Goal: Task Accomplishment & Management: Manage account settings

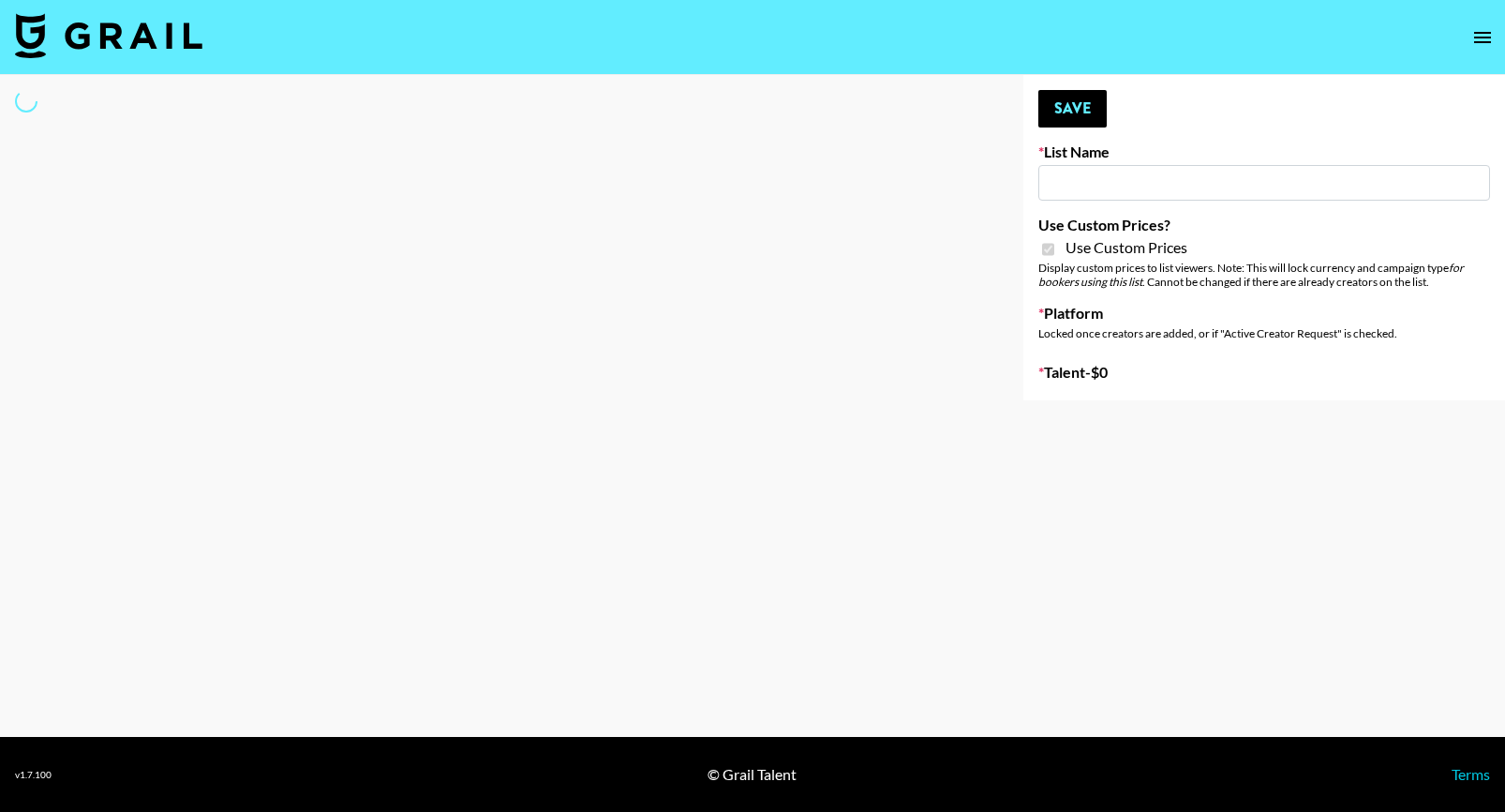
type input "Redence Beauty"
checkbox input "true"
select select "Brand"
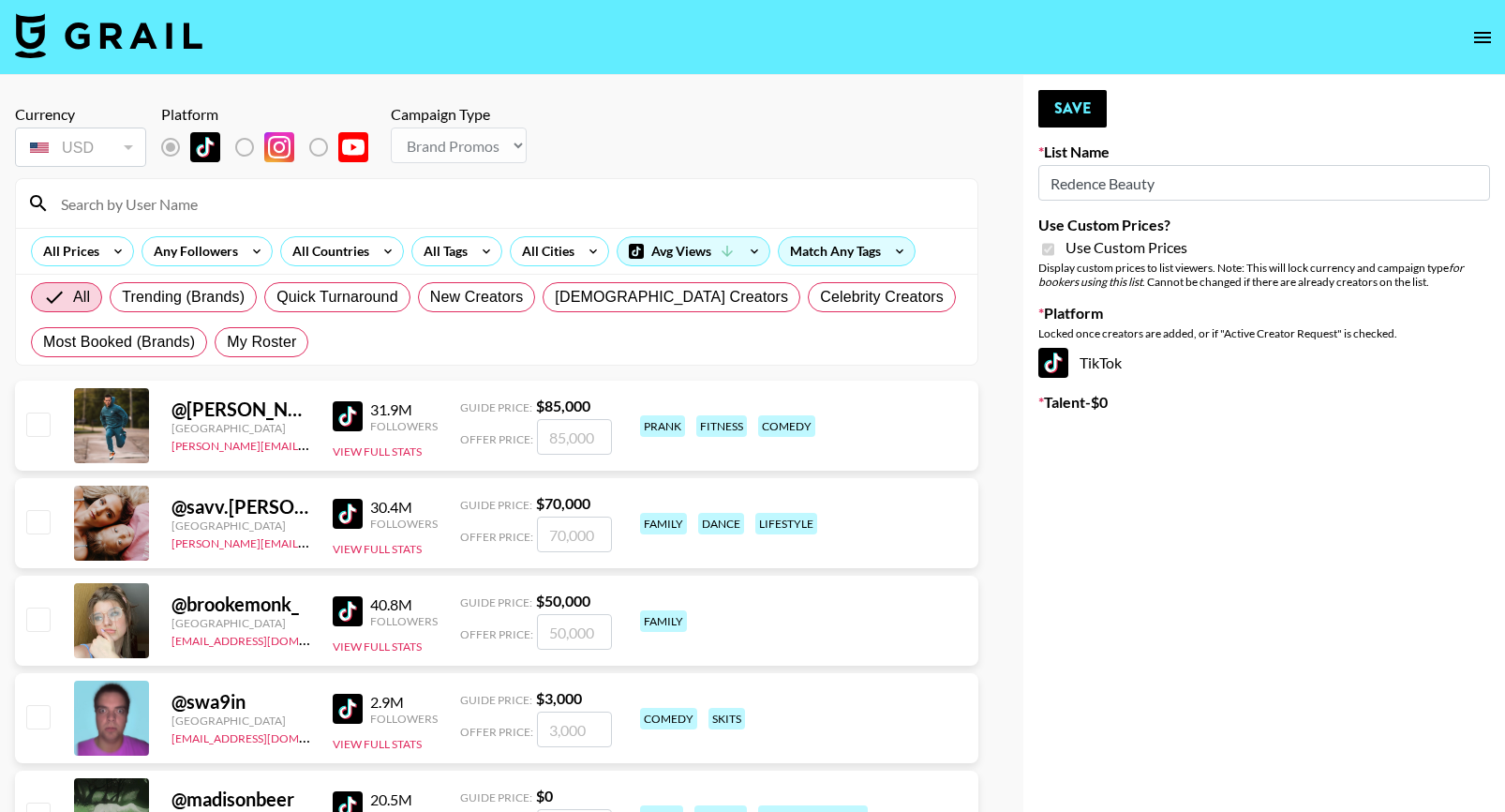
click at [192, 214] on input at bounding box center [509, 203] width 917 height 30
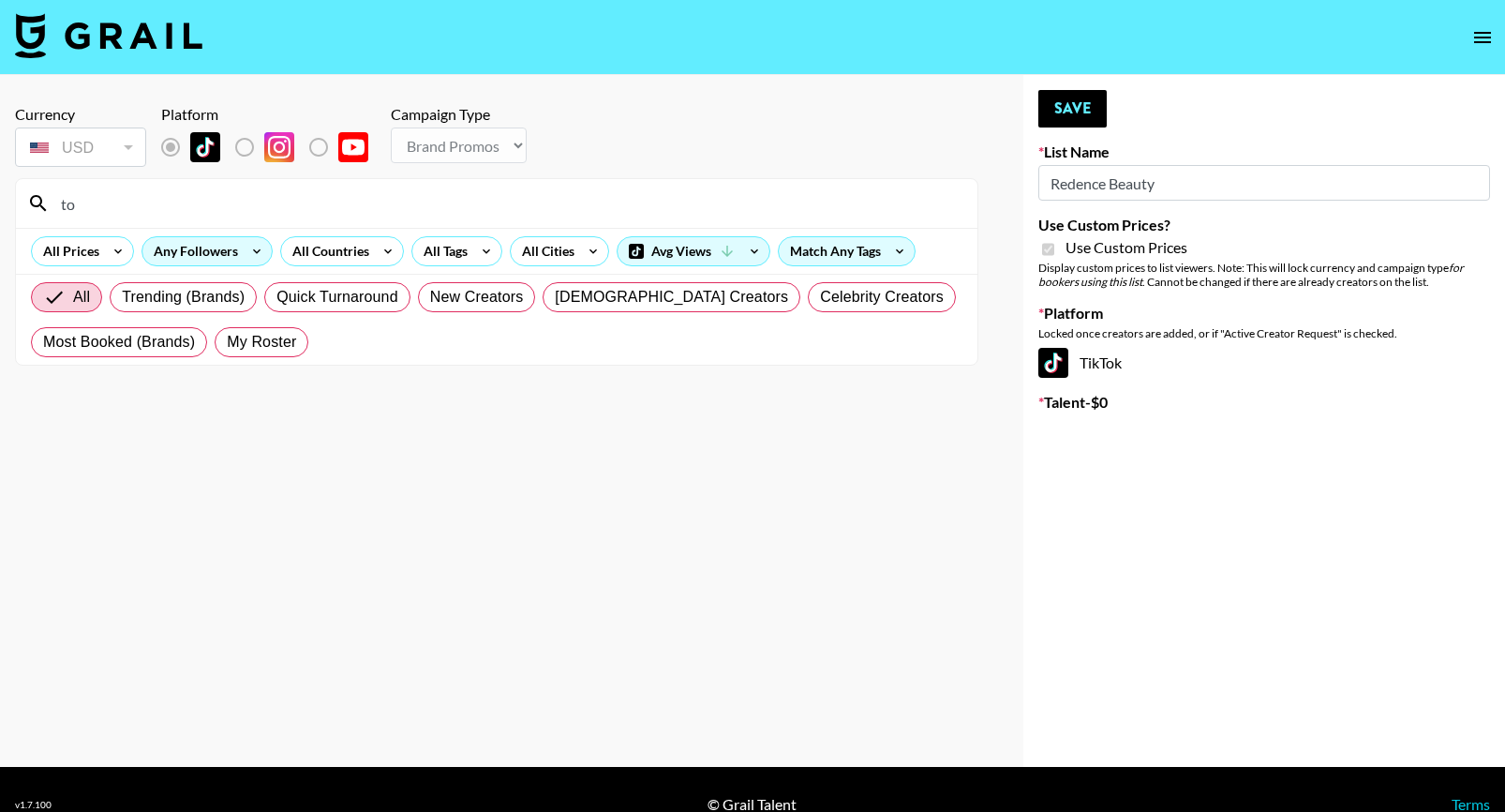
type input "t"
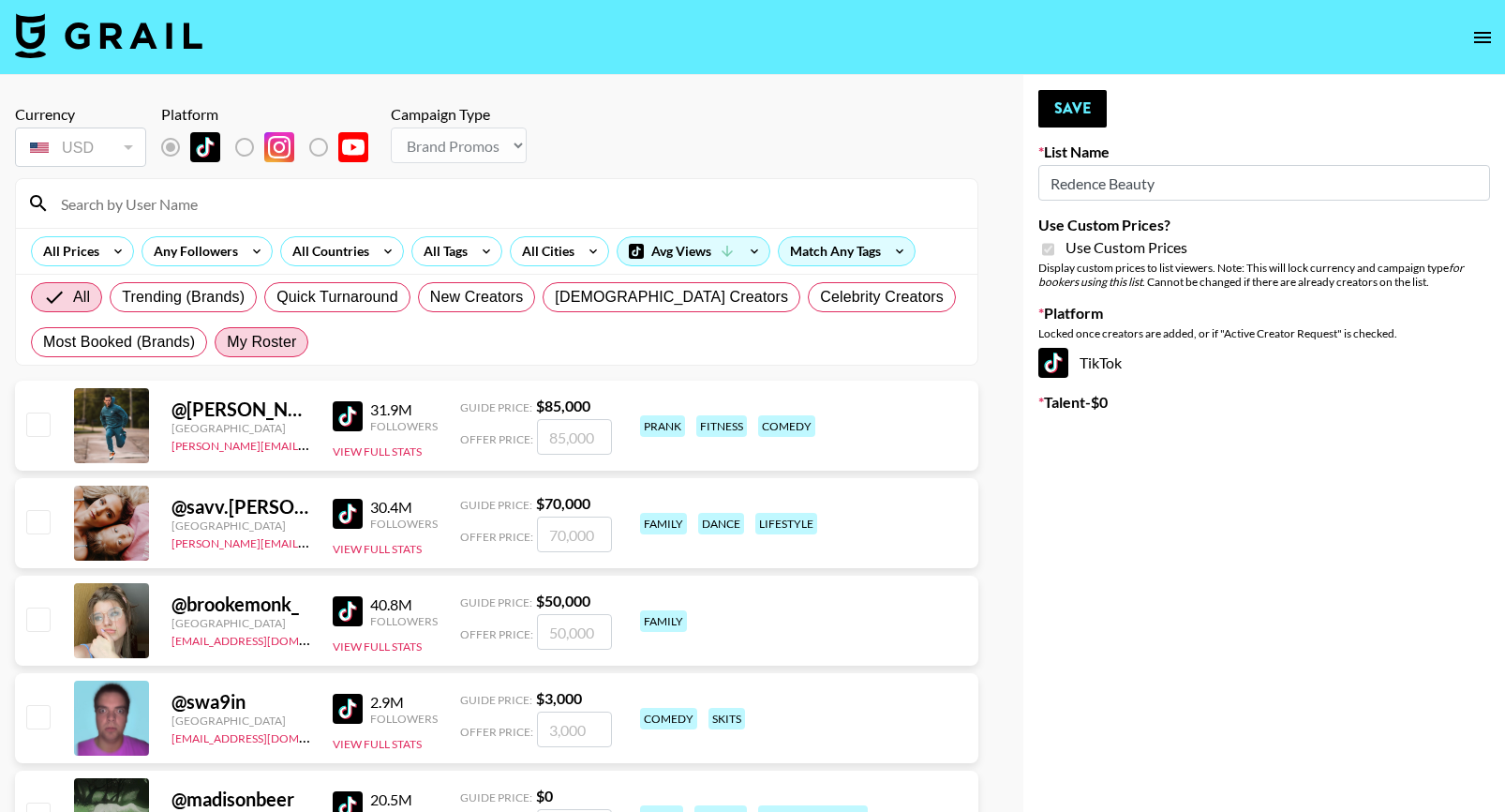
click at [266, 330] on label "My Roster" at bounding box center [261, 342] width 94 height 30
click at [227, 342] on input "My Roster" at bounding box center [227, 342] width 0 height 0
radio input "true"
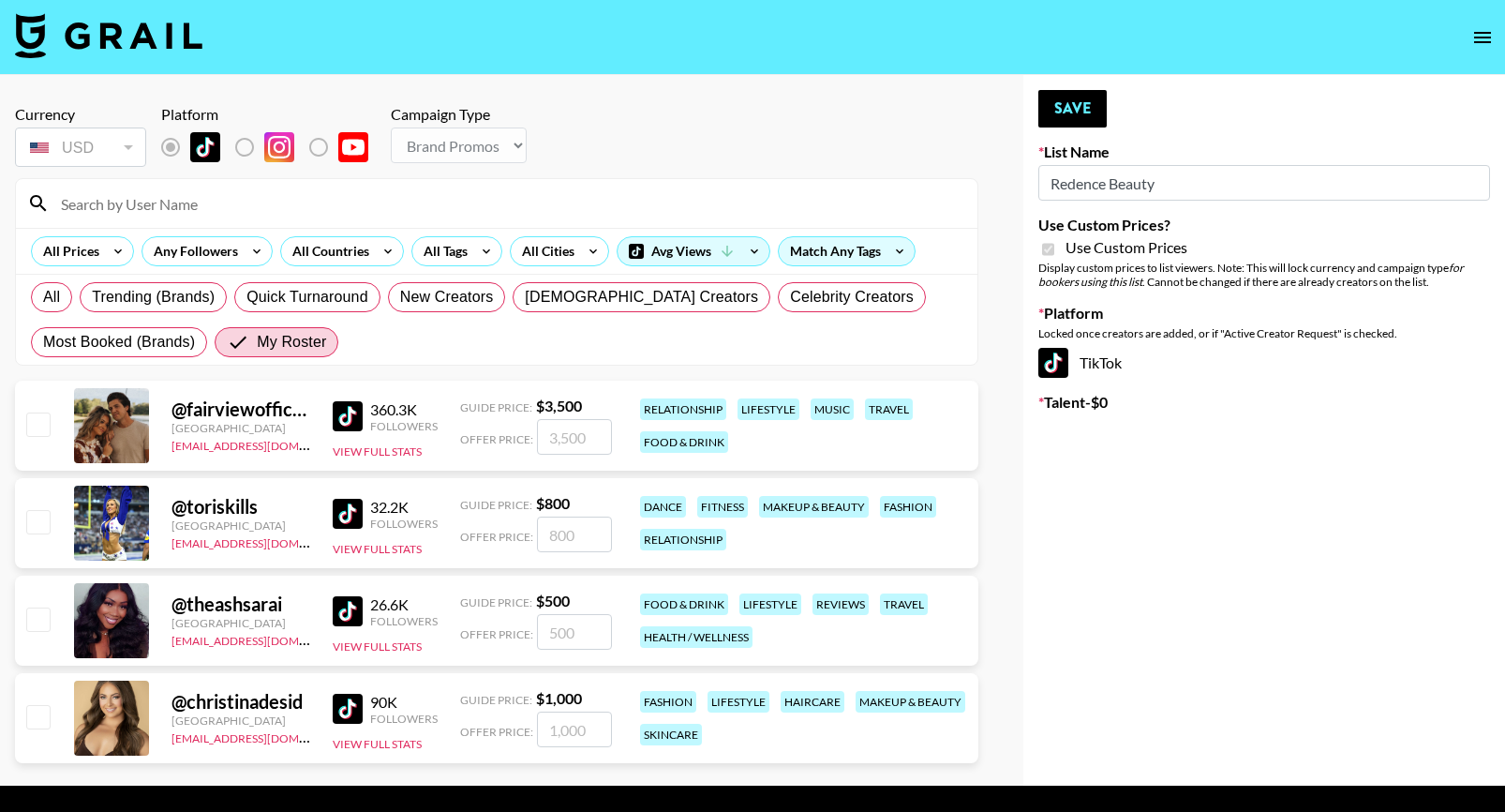
click at [33, 514] on input "checkbox" at bounding box center [38, 521] width 23 height 23
checkbox input "true"
type input "800"
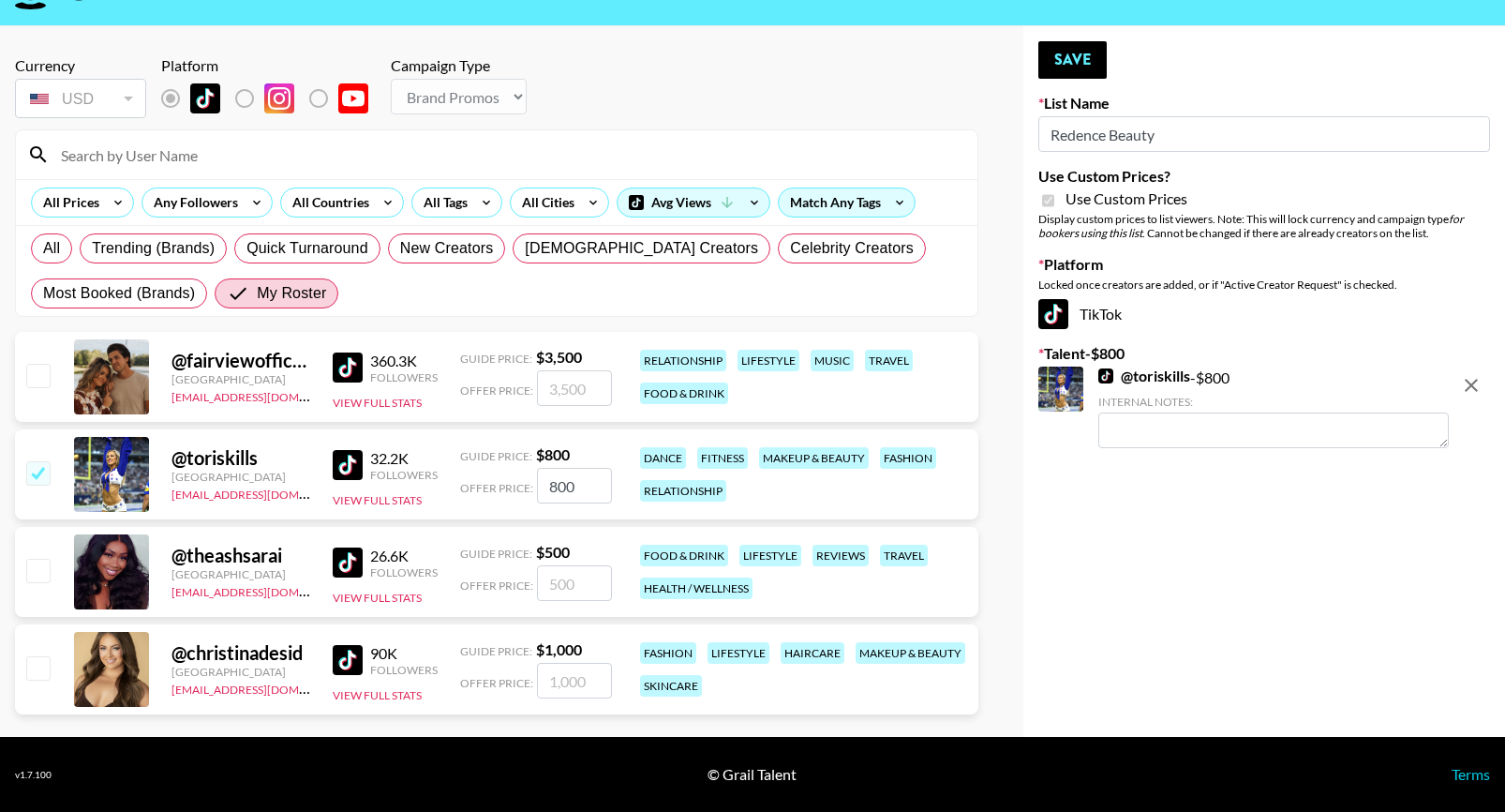
click at [39, 665] on input "checkbox" at bounding box center [38, 667] width 23 height 23
checkbox input "true"
type input "1000"
drag, startPoint x: 589, startPoint y: 676, endPoint x: 441, endPoint y: 665, distance: 148.4
click at [443, 666] on div "@ christinadesid United States alyssa.bogdan@grail-talent.com 90K Followers Vie…" at bounding box center [496, 668] width 963 height 90
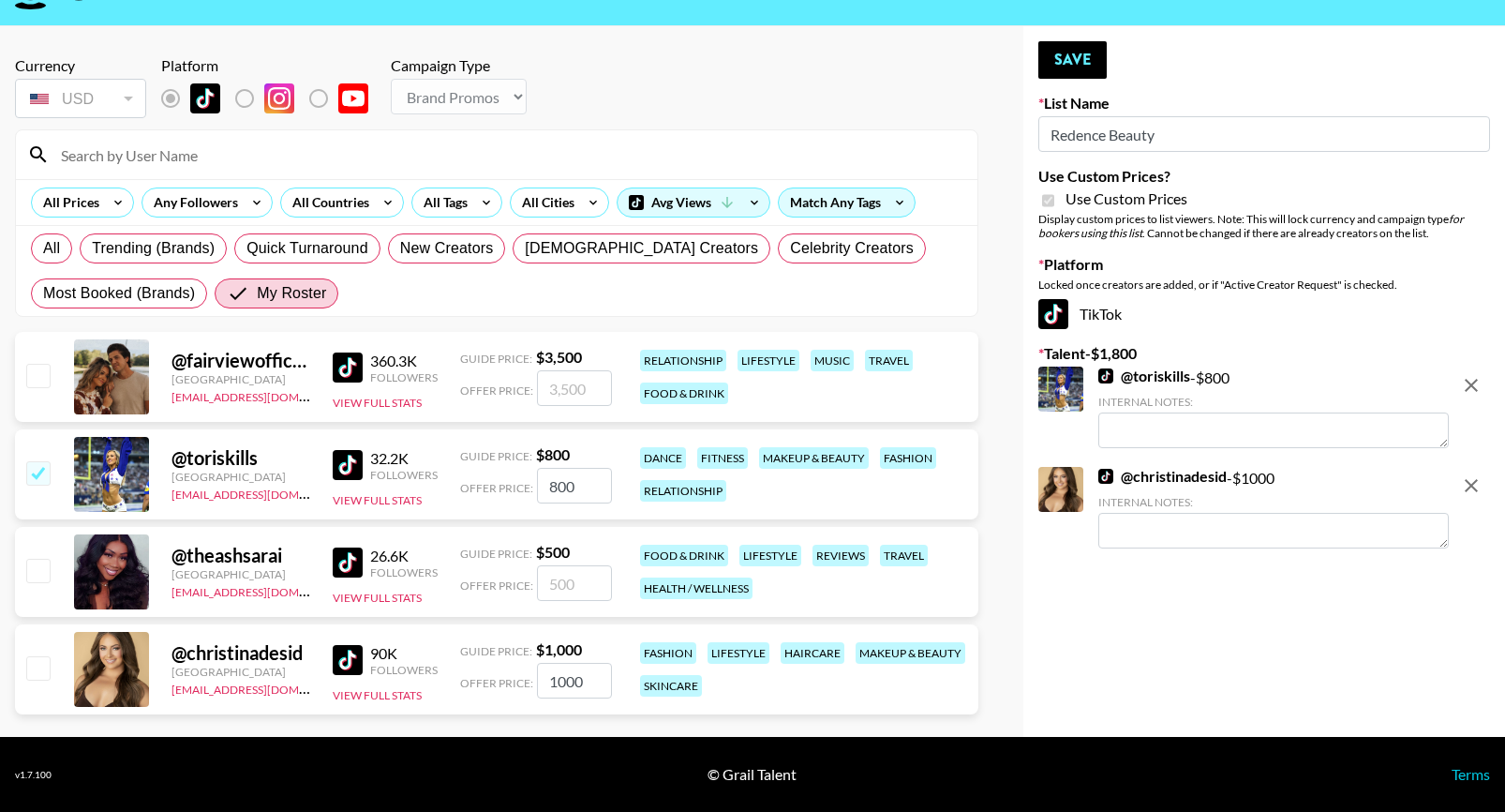
checkbox input "false"
checkbox input "true"
type input "400"
click at [1084, 52] on button "Save" at bounding box center [1073, 60] width 68 height 38
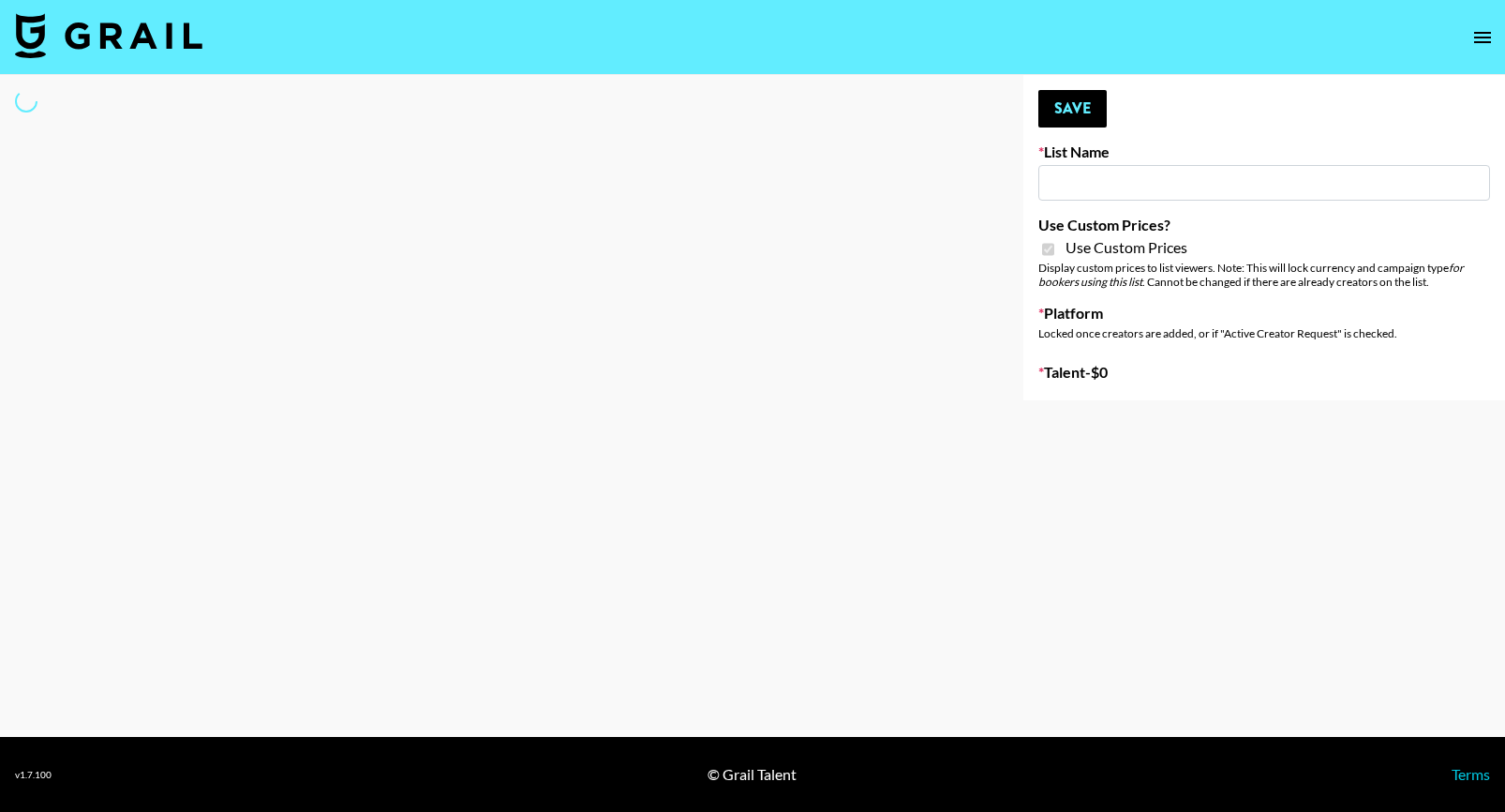
type input "Dime Beauty"
checkbox input "true"
select select "Brand"
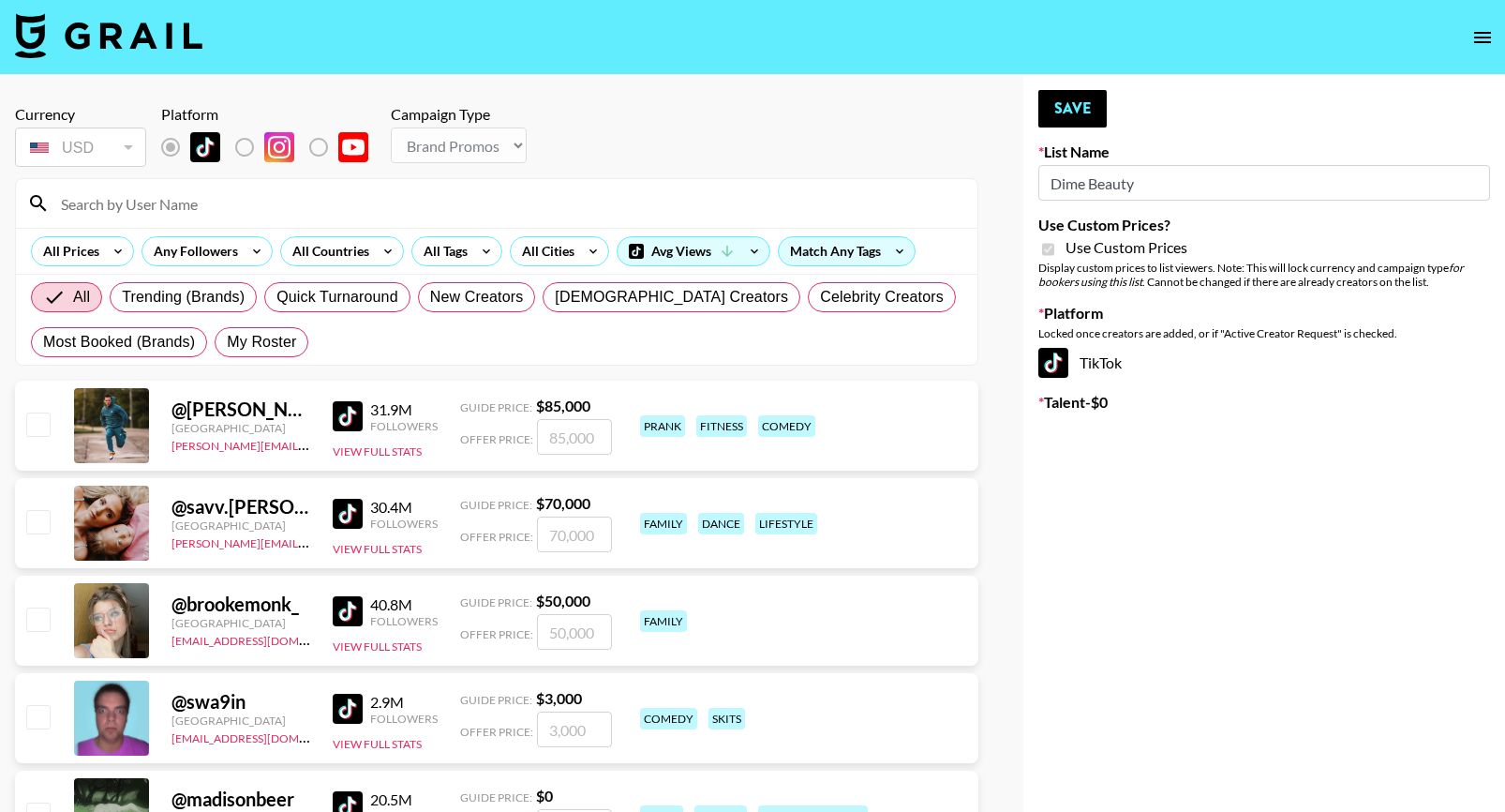
click at [102, 202] on input at bounding box center [509, 203] width 917 height 30
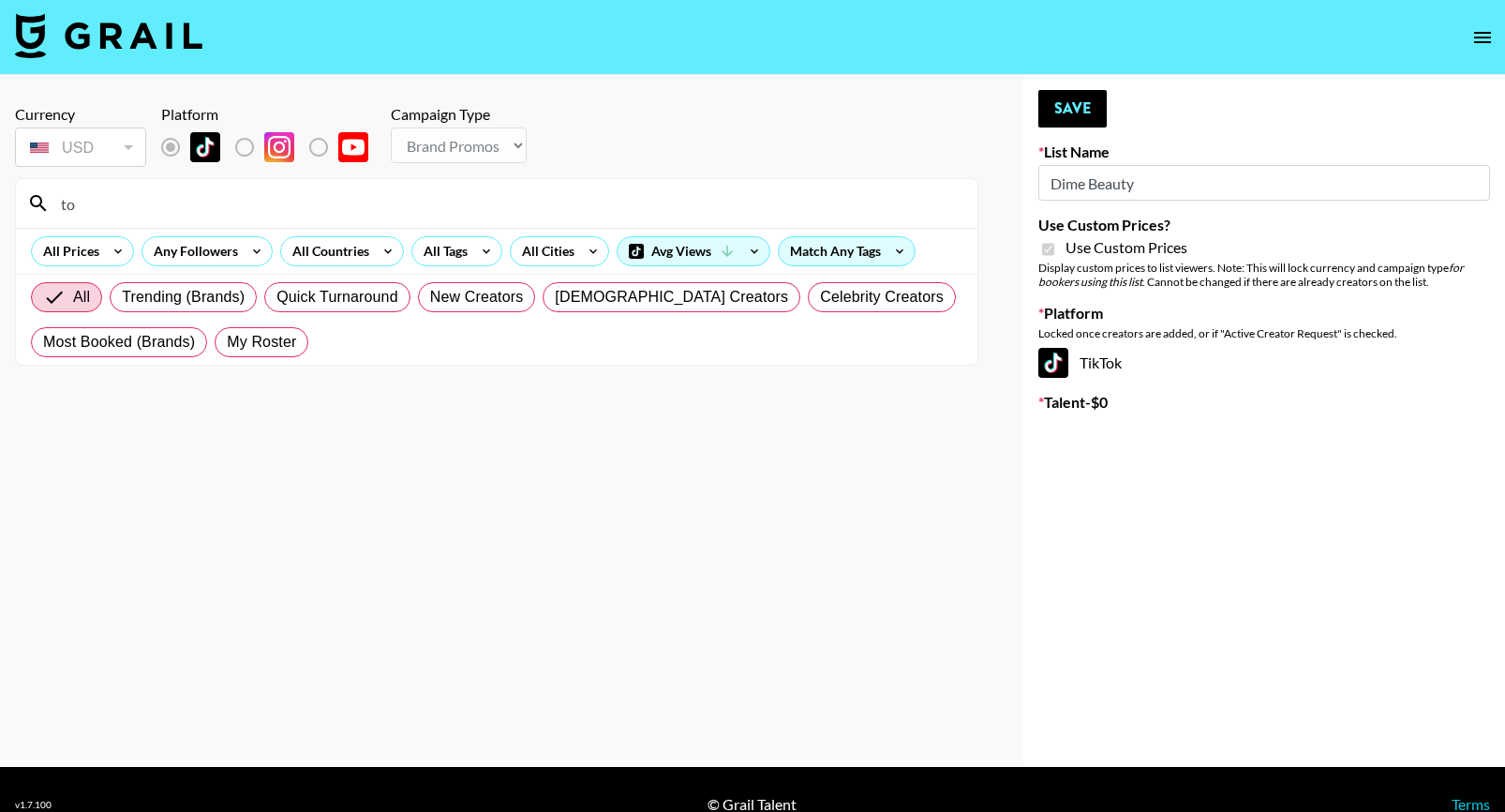
type input "t"
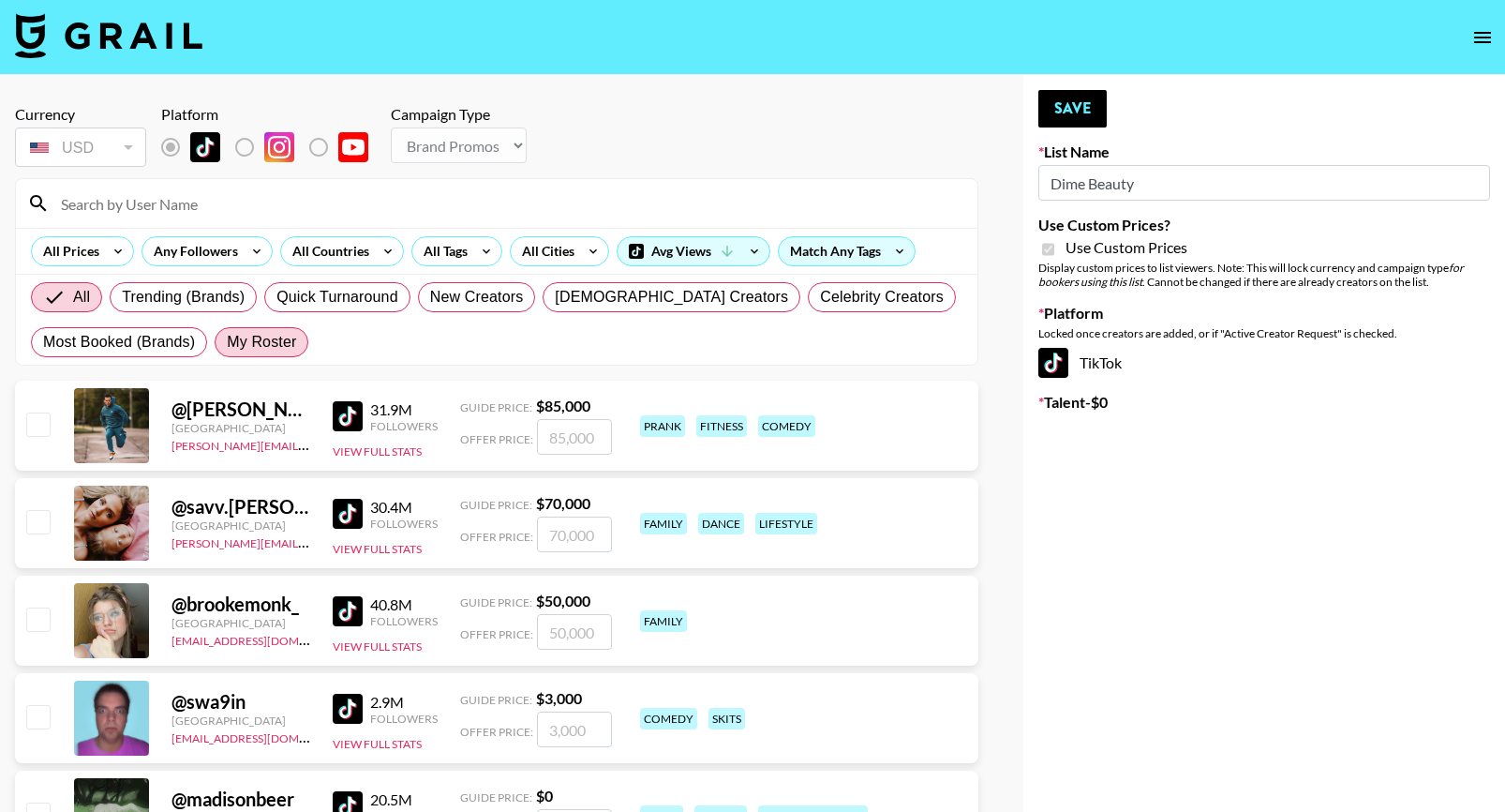
click at [254, 342] on span "My Roster" at bounding box center [261, 342] width 69 height 23
click at [227, 342] on input "My Roster" at bounding box center [227, 342] width 0 height 0
radio input "true"
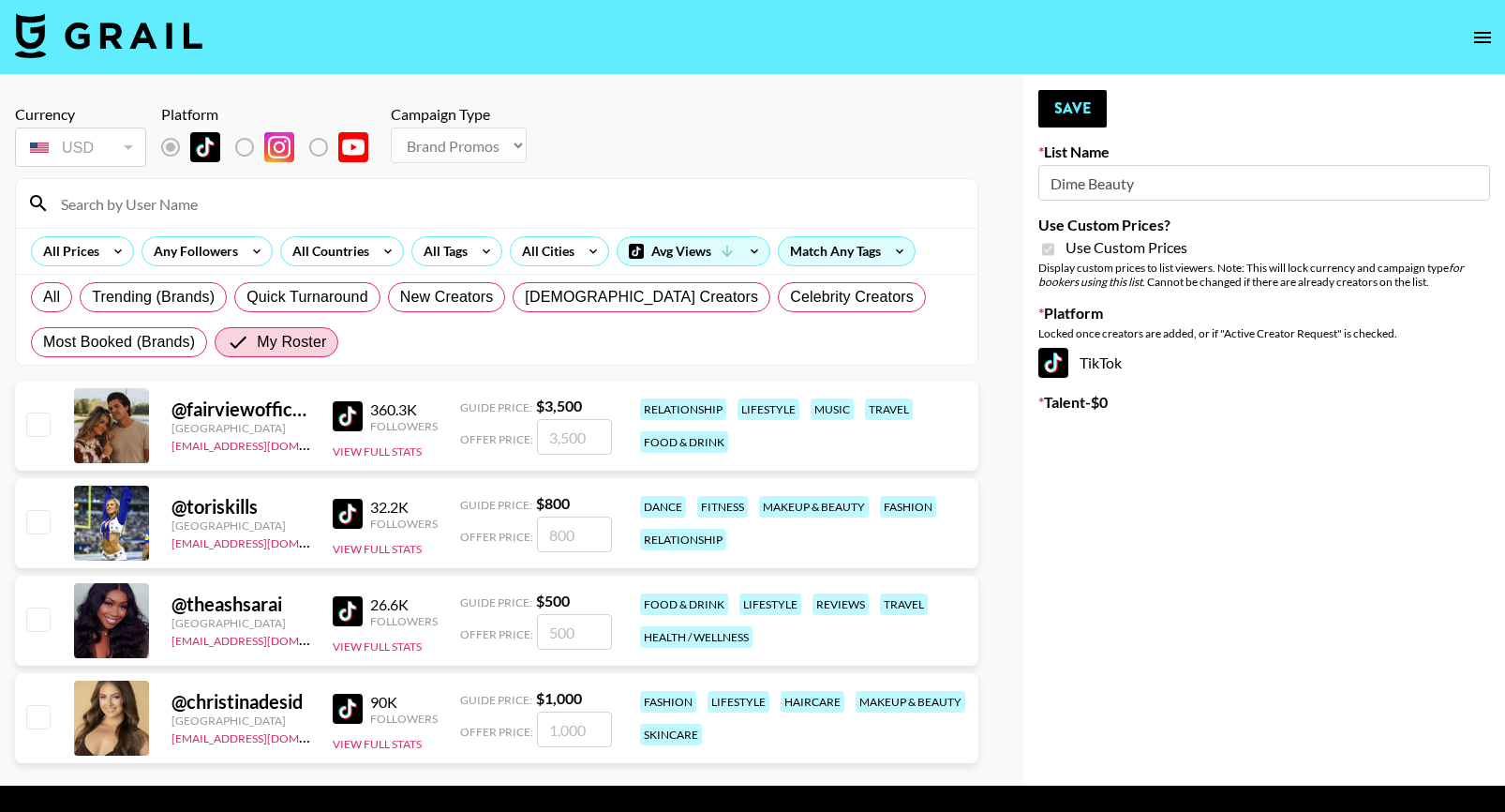
scroll to position [49, 0]
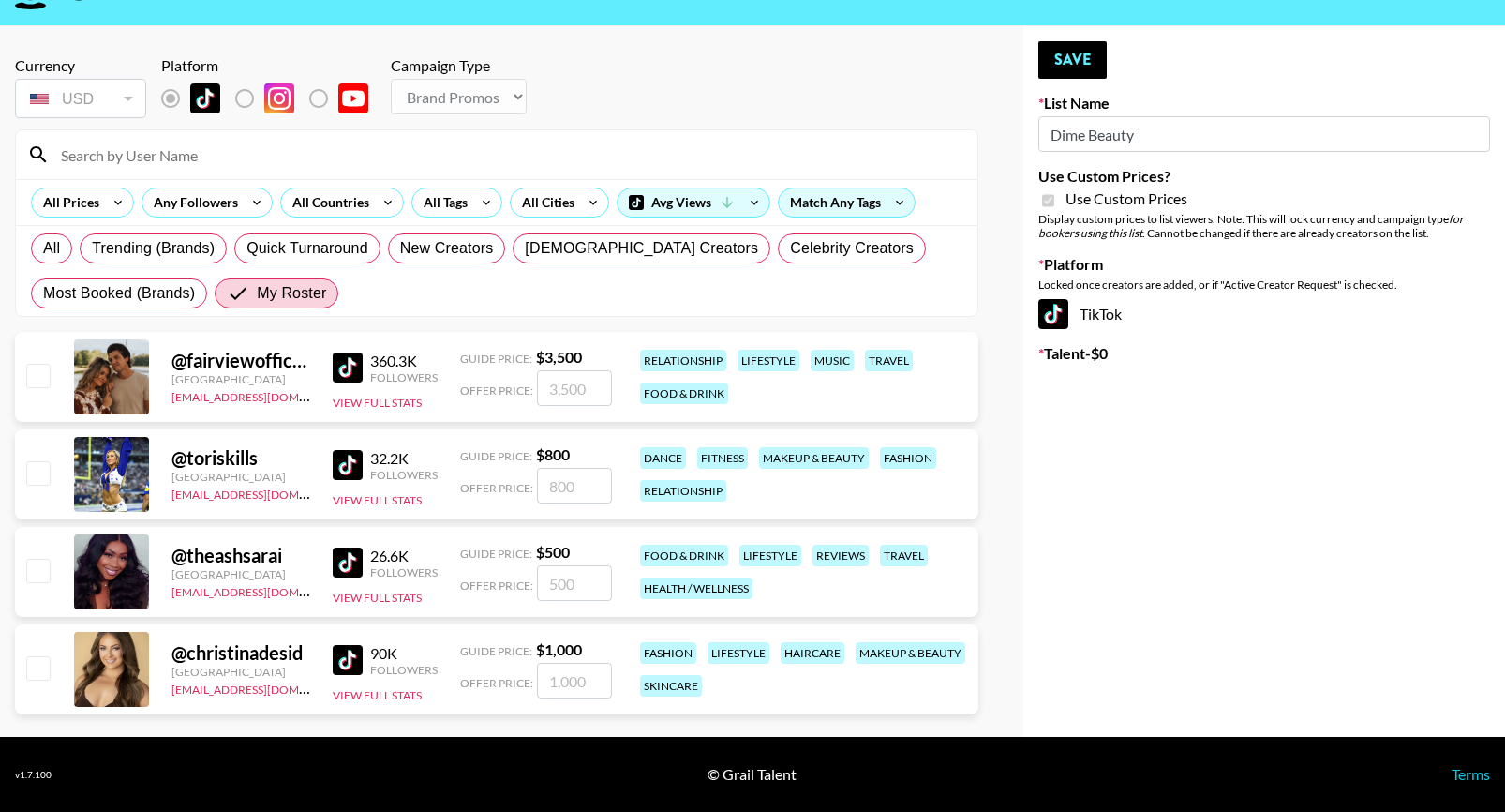
drag, startPoint x: 604, startPoint y: 683, endPoint x: 510, endPoint y: 678, distance: 94.1
click at [511, 679] on div "Offer Price:" at bounding box center [536, 681] width 152 height 36
click at [592, 675] on input "number" at bounding box center [574, 681] width 75 height 36
checkbox input "true"
type input "350"
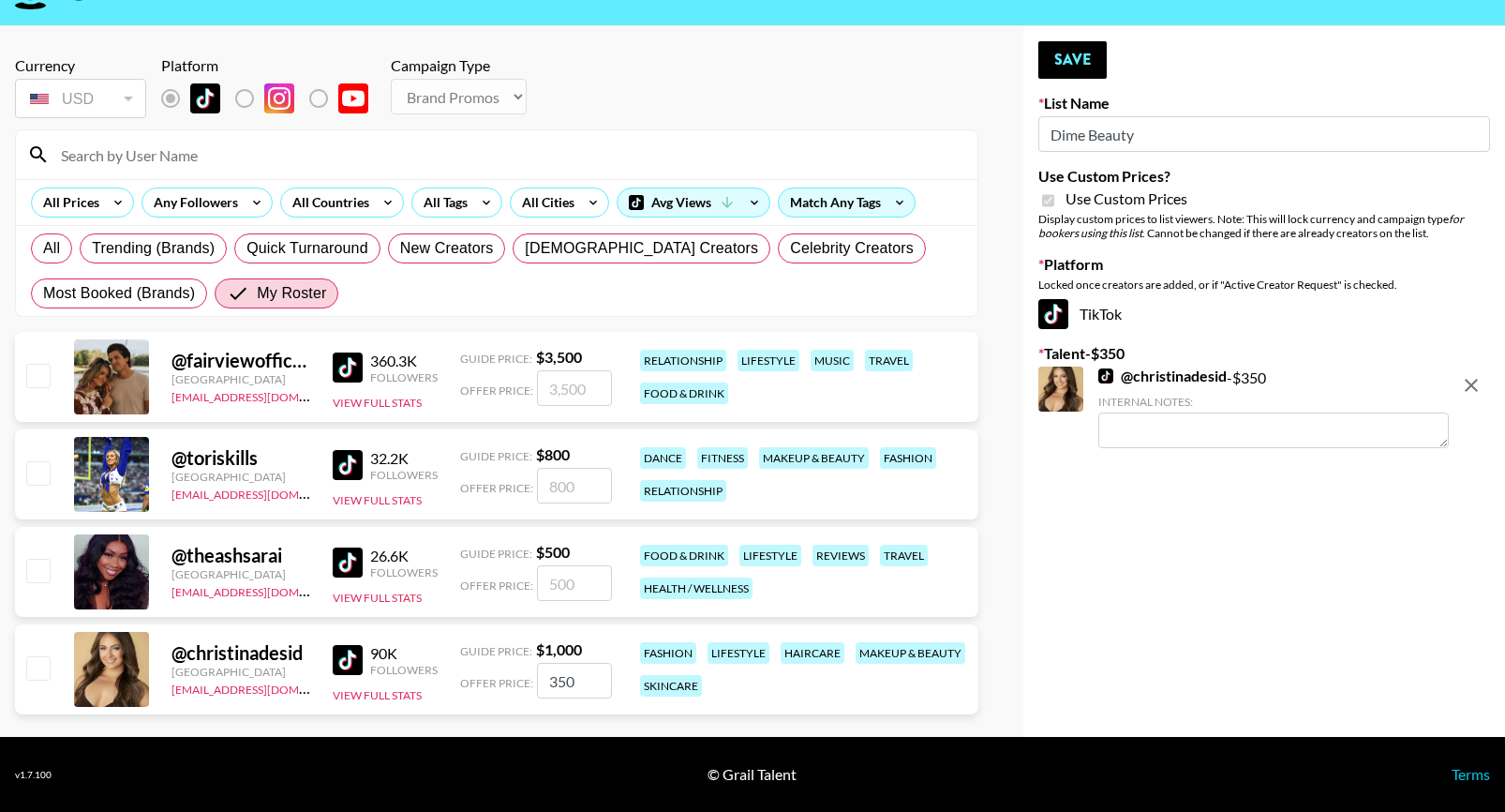
checkbox input "false"
type input "350"
click at [39, 484] on input "checkbox" at bounding box center [38, 473] width 23 height 23
checkbox input "true"
type input "800"
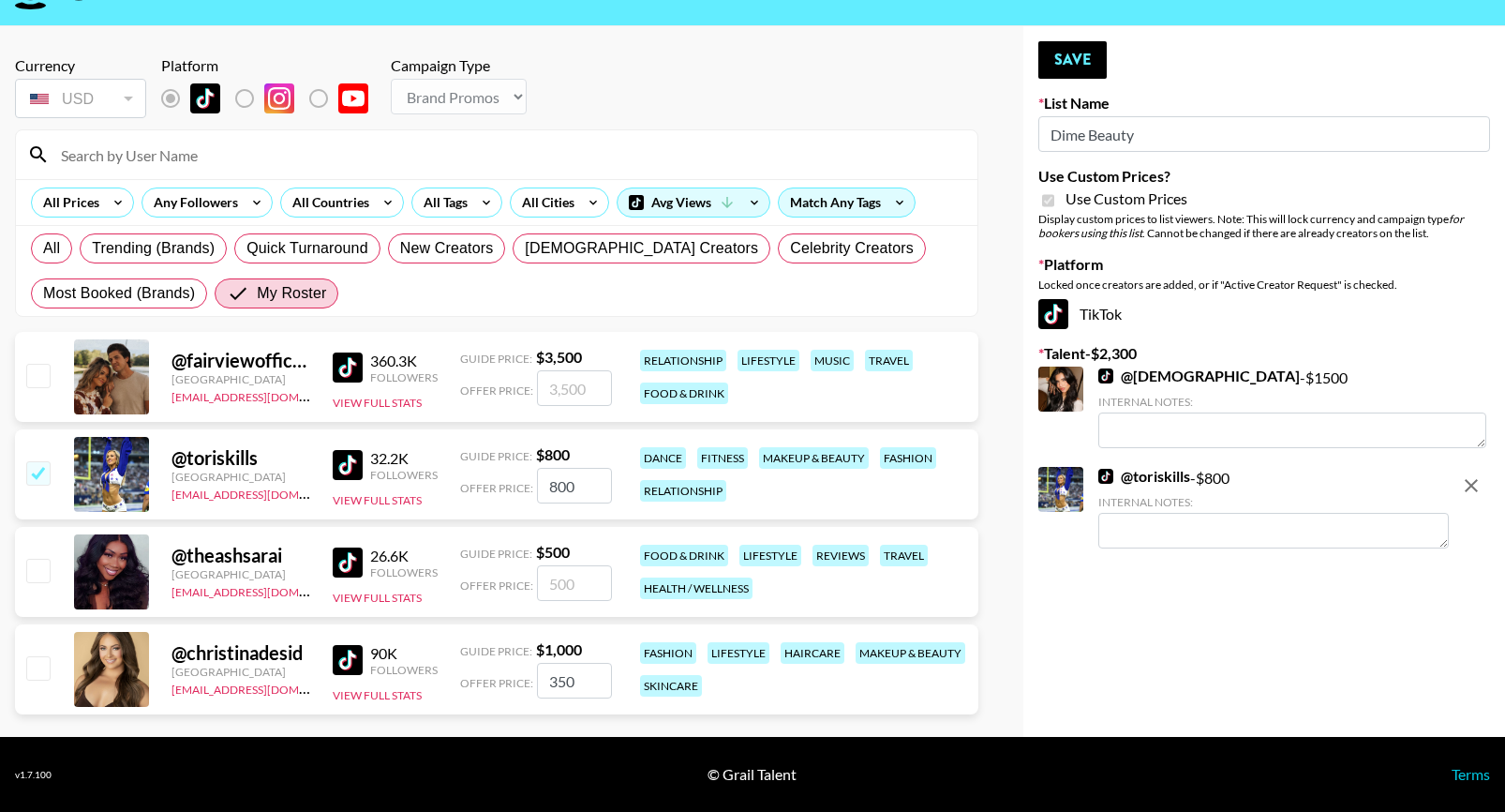
click at [42, 671] on input "checkbox" at bounding box center [38, 667] width 23 height 23
checkbox input "true"
click at [1086, 63] on button "Save" at bounding box center [1073, 60] width 68 height 38
